Goal: Check status: Check status

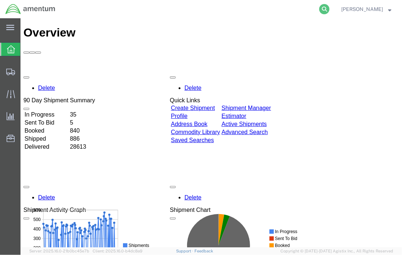
click at [324, 9] on icon at bounding box center [324, 9] width 10 height 10
click at [241, 10] on input "search" at bounding box center [208, 9] width 223 height 18
click at [181, 11] on input "search" at bounding box center [208, 9] width 223 height 18
type input "56509321"
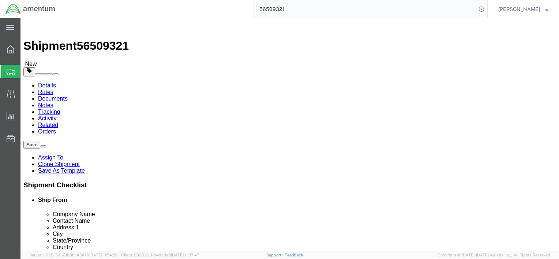
select select
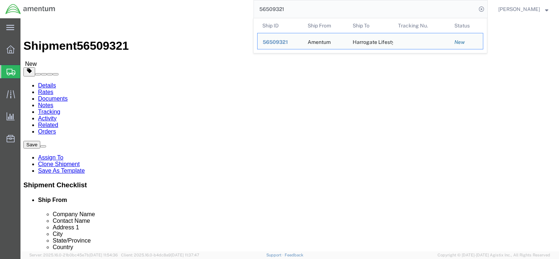
click icon
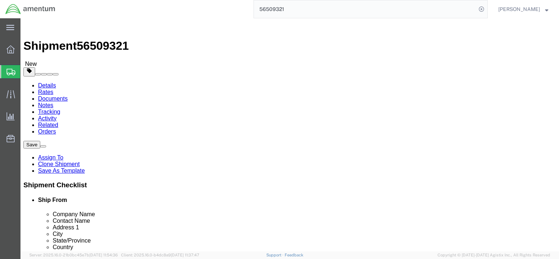
click link "Documents"
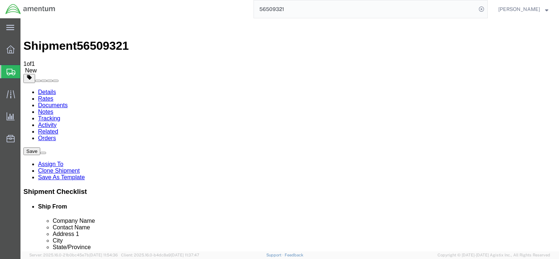
click at [47, 89] on link "Details" at bounding box center [47, 92] width 18 height 6
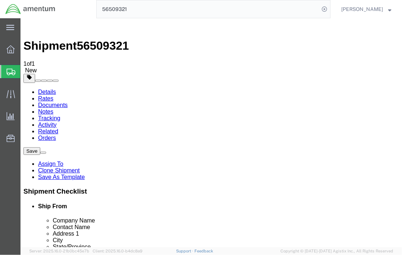
click at [9, 194] on div "main_menu Created with Sketch. Collapse Menu Overview Shipments Shipment Manage…" at bounding box center [10, 136] width 20 height 237
drag, startPoint x: 6, startPoint y: 166, endPoint x: 12, endPoint y: 166, distance: 6.2
click at [6, 166] on div "main_menu Created with Sketch. Collapse Menu Overview Shipments Shipment Manage…" at bounding box center [10, 136] width 20 height 237
